Goal: Obtain resource: Obtain resource

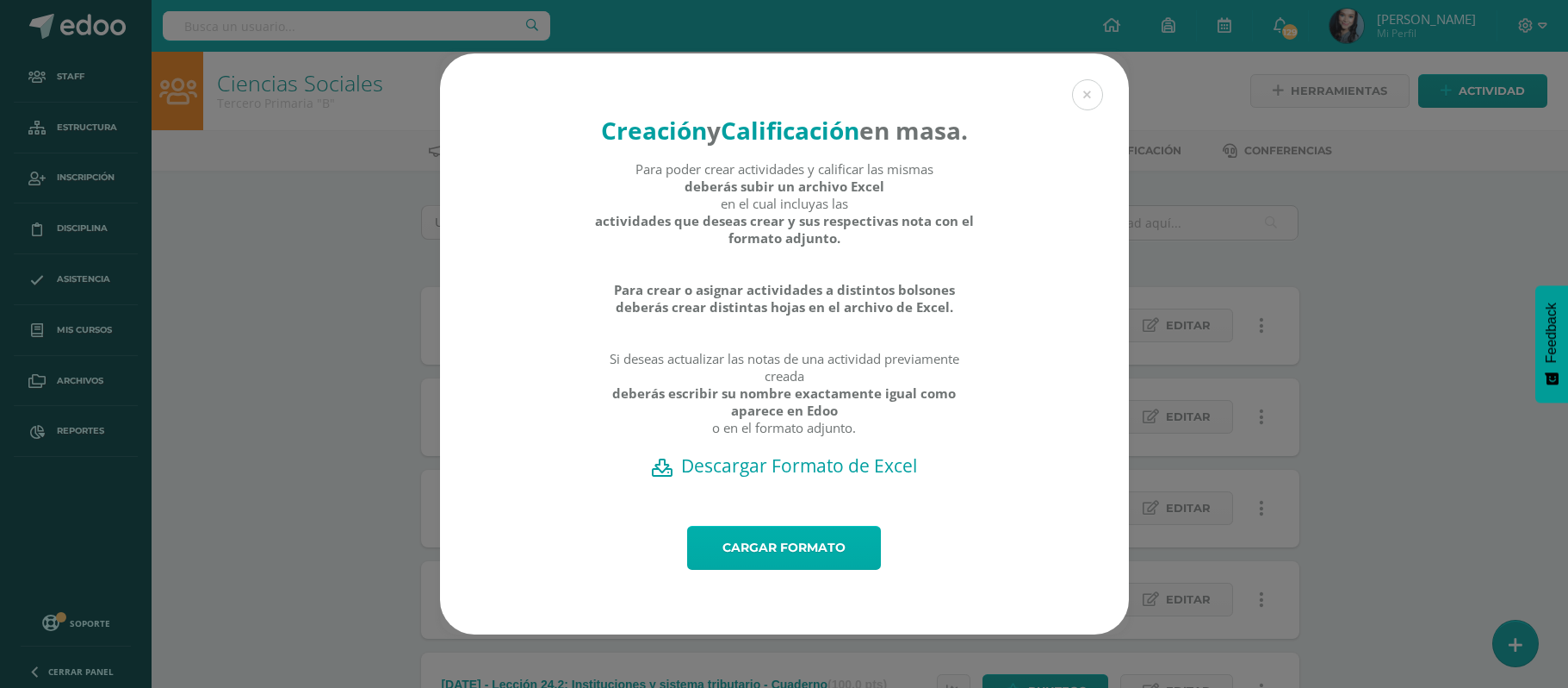
click at [766, 570] on link "Cargar formato" at bounding box center [784, 547] width 194 height 44
click at [796, 566] on link "Cargar formato" at bounding box center [784, 547] width 194 height 44
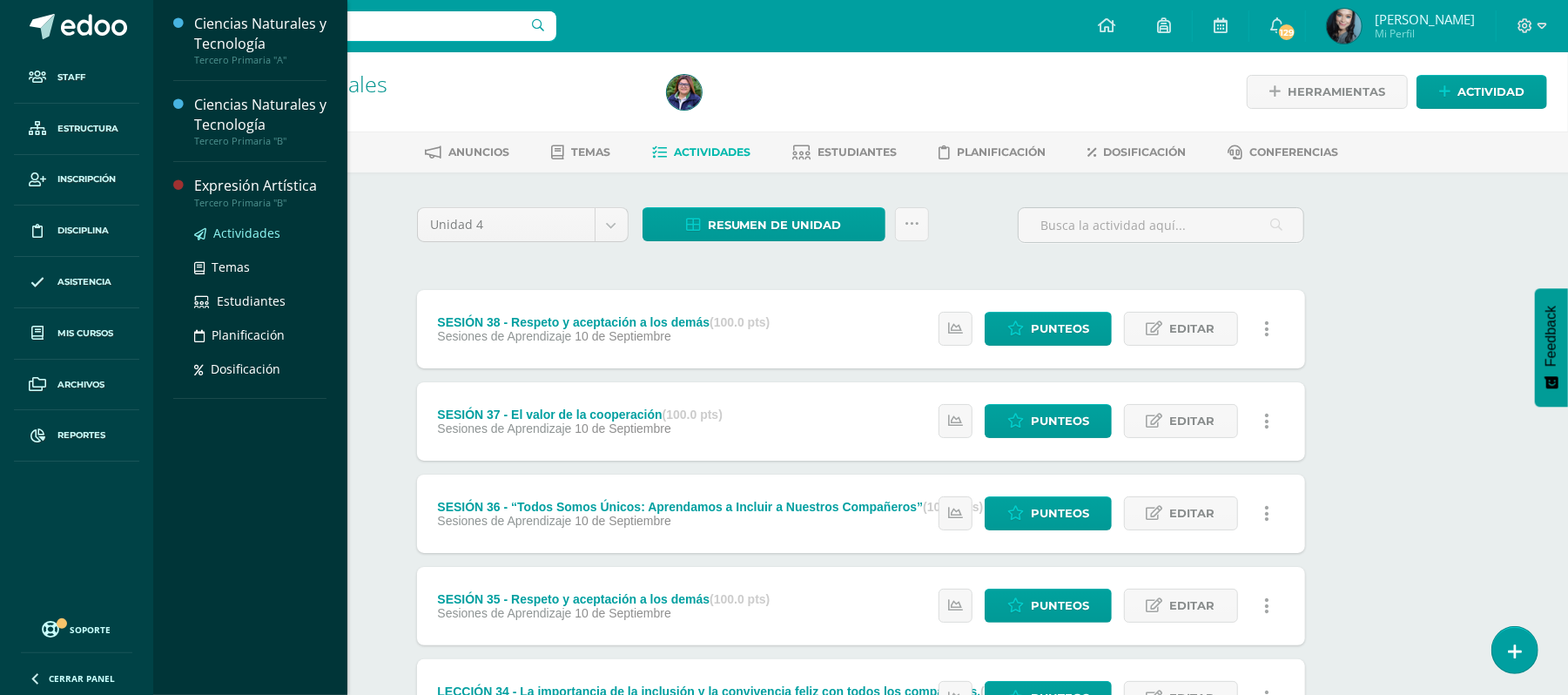
click at [237, 237] on span "Actividades" at bounding box center [247, 232] width 67 height 17
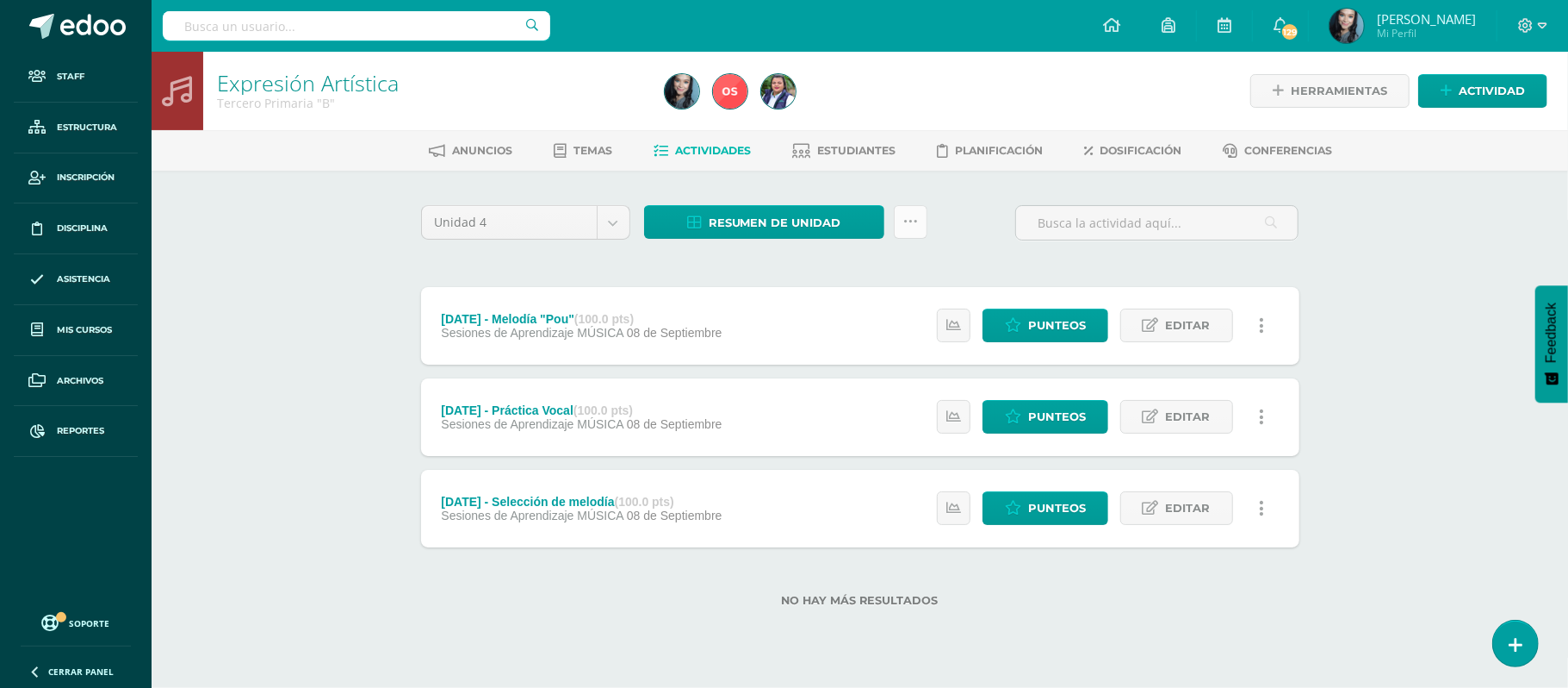
click at [910, 228] on link at bounding box center [911, 221] width 34 height 34
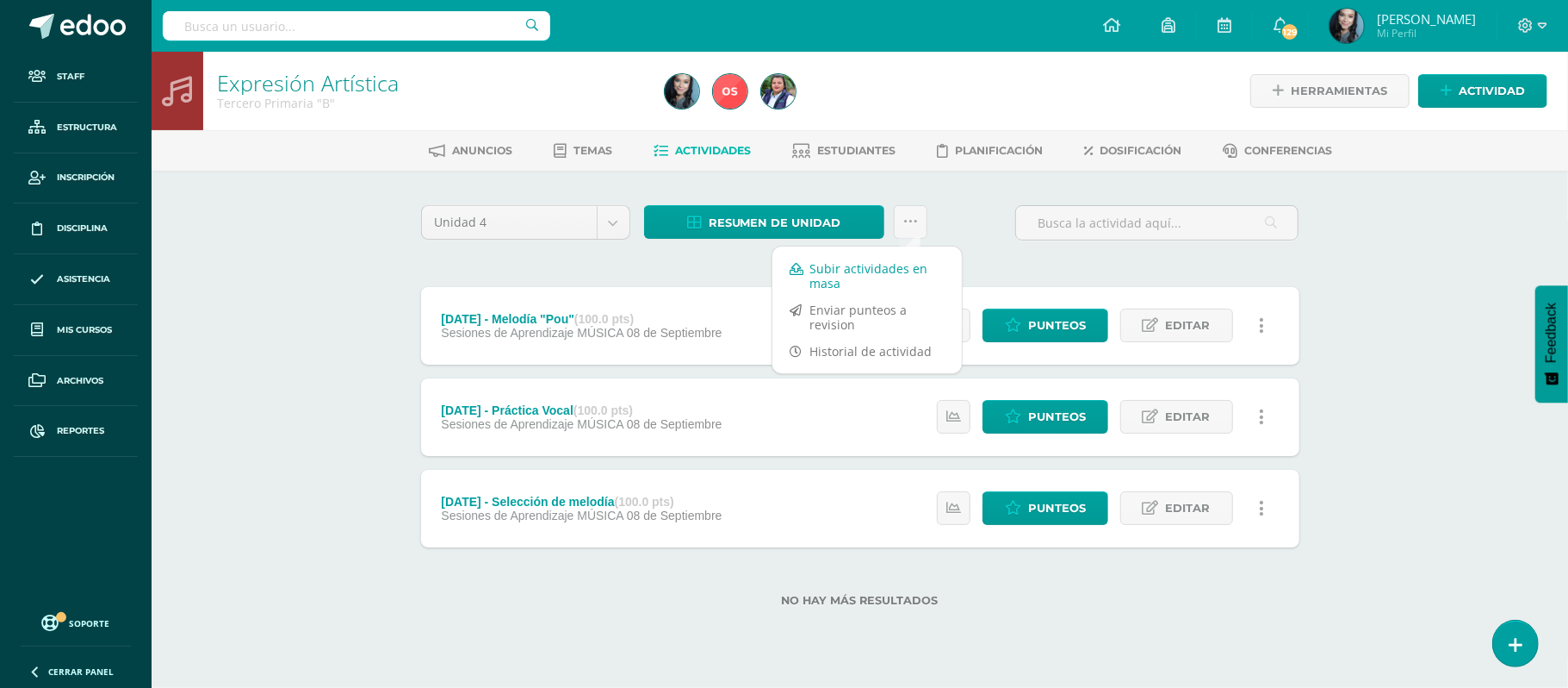
click at [885, 260] on link "Subir actividades en masa" at bounding box center [867, 276] width 189 height 42
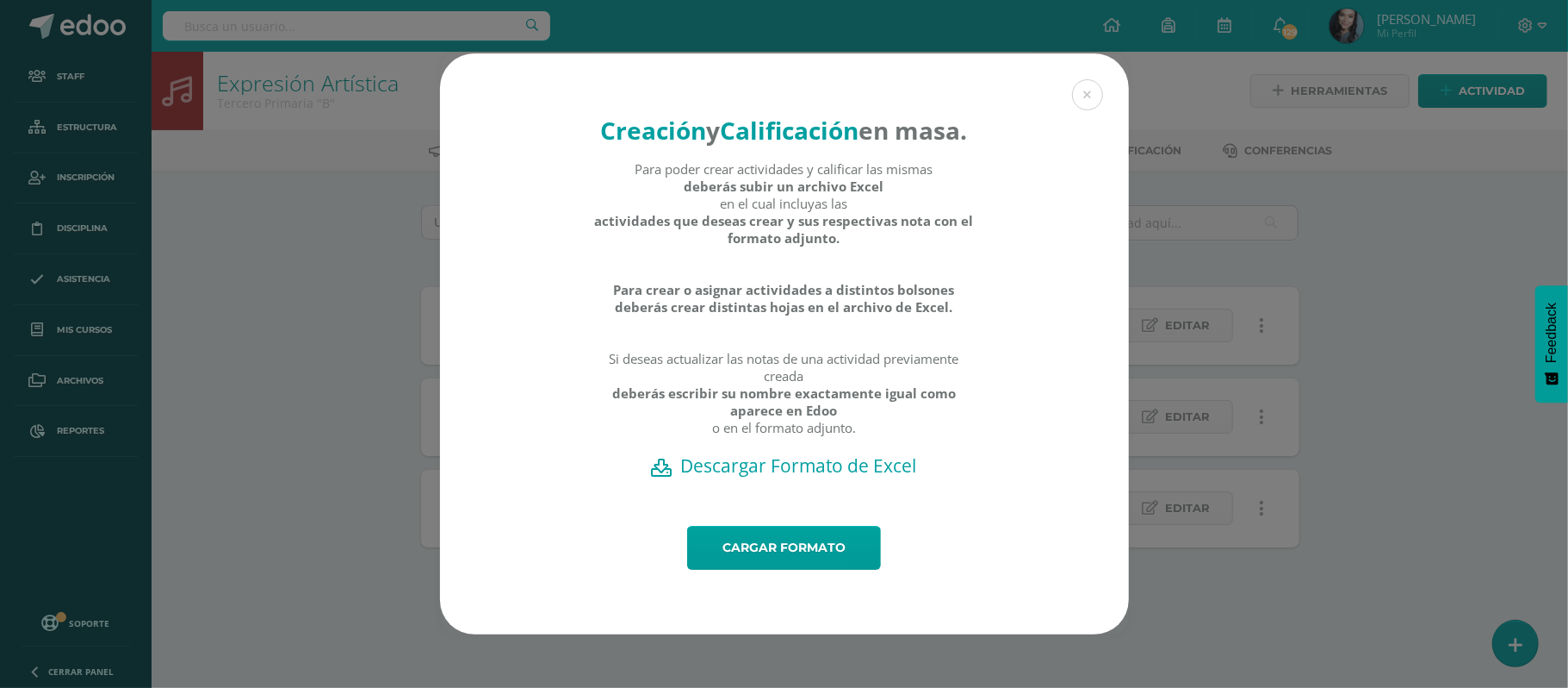
click at [789, 477] on h2 "Descargar Formato de Excel" at bounding box center [784, 465] width 628 height 24
click at [808, 557] on link "Cargar formato" at bounding box center [784, 547] width 194 height 44
